Goal: Register for event/course

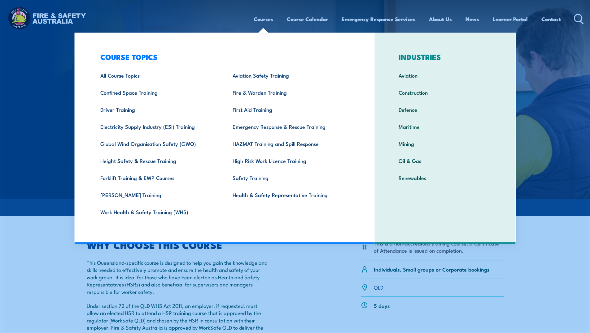
click at [261, 19] on link "Courses" at bounding box center [264, 19] width 20 height 16
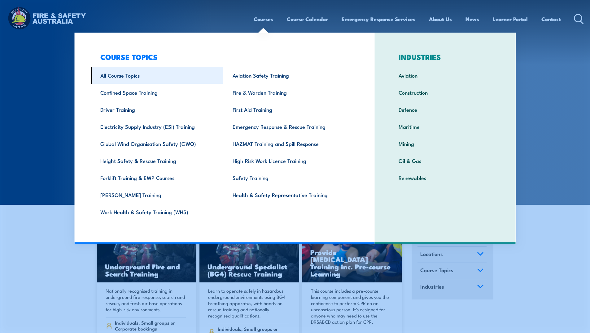
click at [111, 72] on link "All Course Topics" at bounding box center [157, 75] width 132 height 17
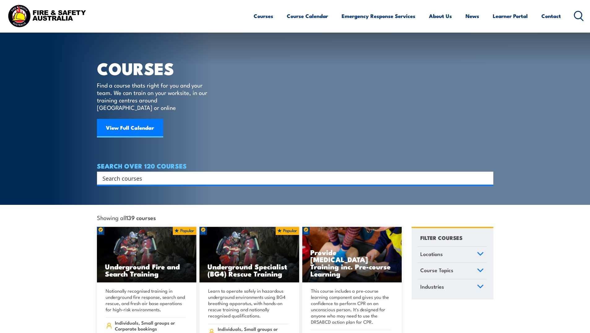
scroll to position [62, 0]
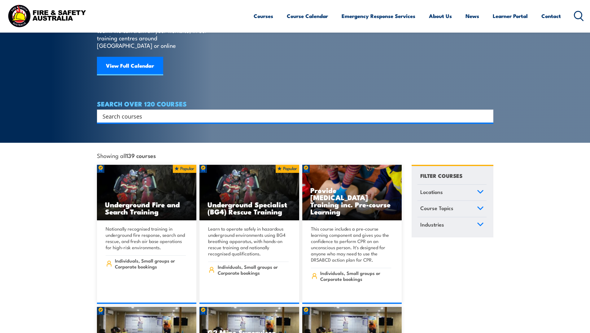
click at [135, 111] on input "Search input" at bounding box center [292, 115] width 378 height 9
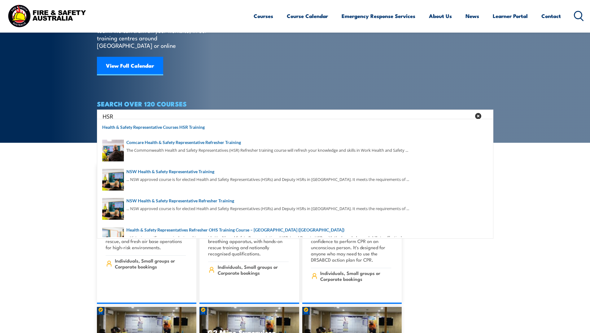
type input "HSR"
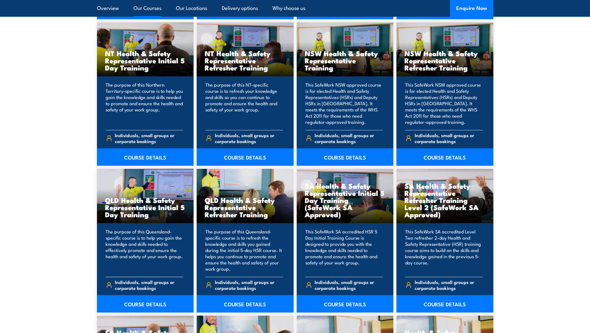
scroll to position [682, 0]
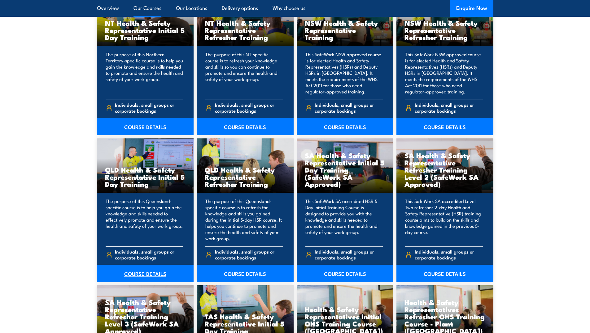
click at [162, 272] on link "COURSE DETAILS" at bounding box center [145, 272] width 97 height 17
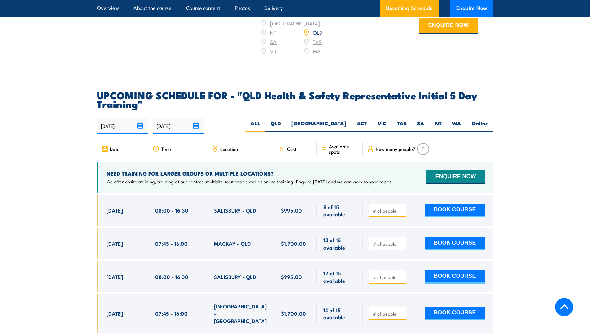
scroll to position [1085, 0]
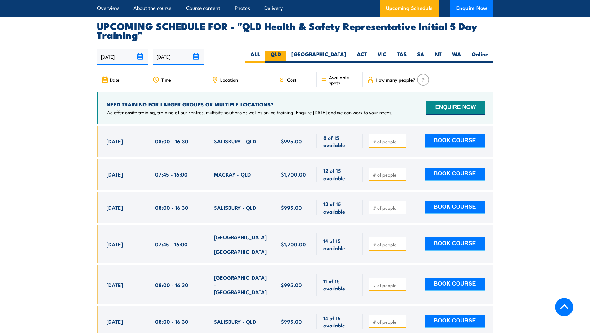
click at [286, 51] on label "QLD" at bounding box center [276, 57] width 21 height 12
click at [285, 51] on input "QLD" at bounding box center [283, 53] width 4 height 4
radio input "true"
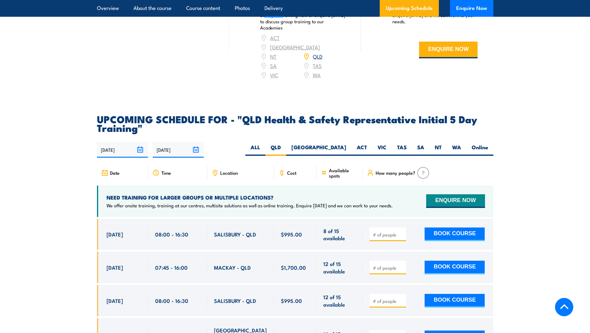
scroll to position [868, 0]
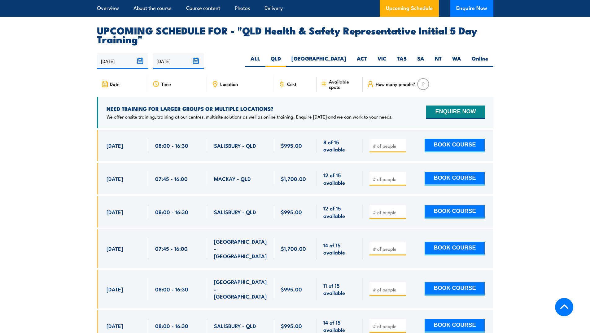
scroll to position [1085, 0]
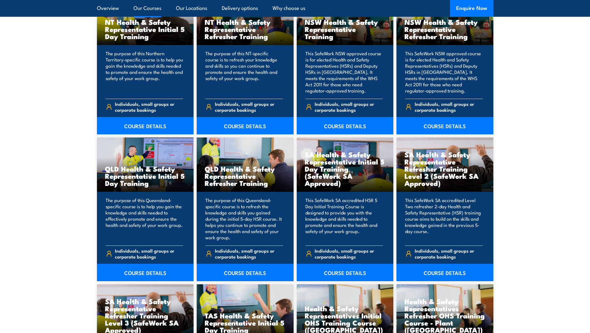
scroll to position [683, 0]
